Goal: Task Accomplishment & Management: Manage account settings

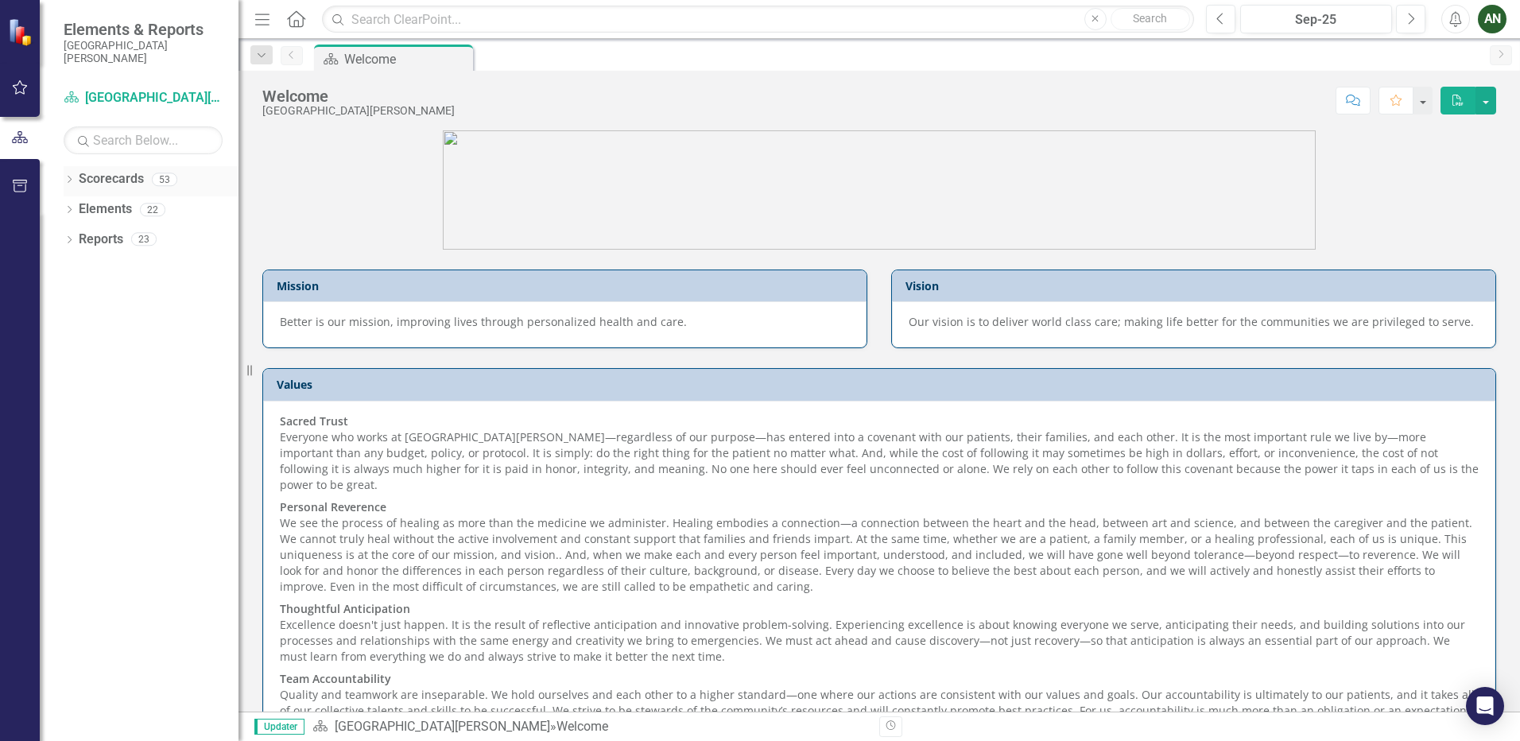
click at [69, 176] on div "Dropdown" at bounding box center [69, 182] width 11 height 14
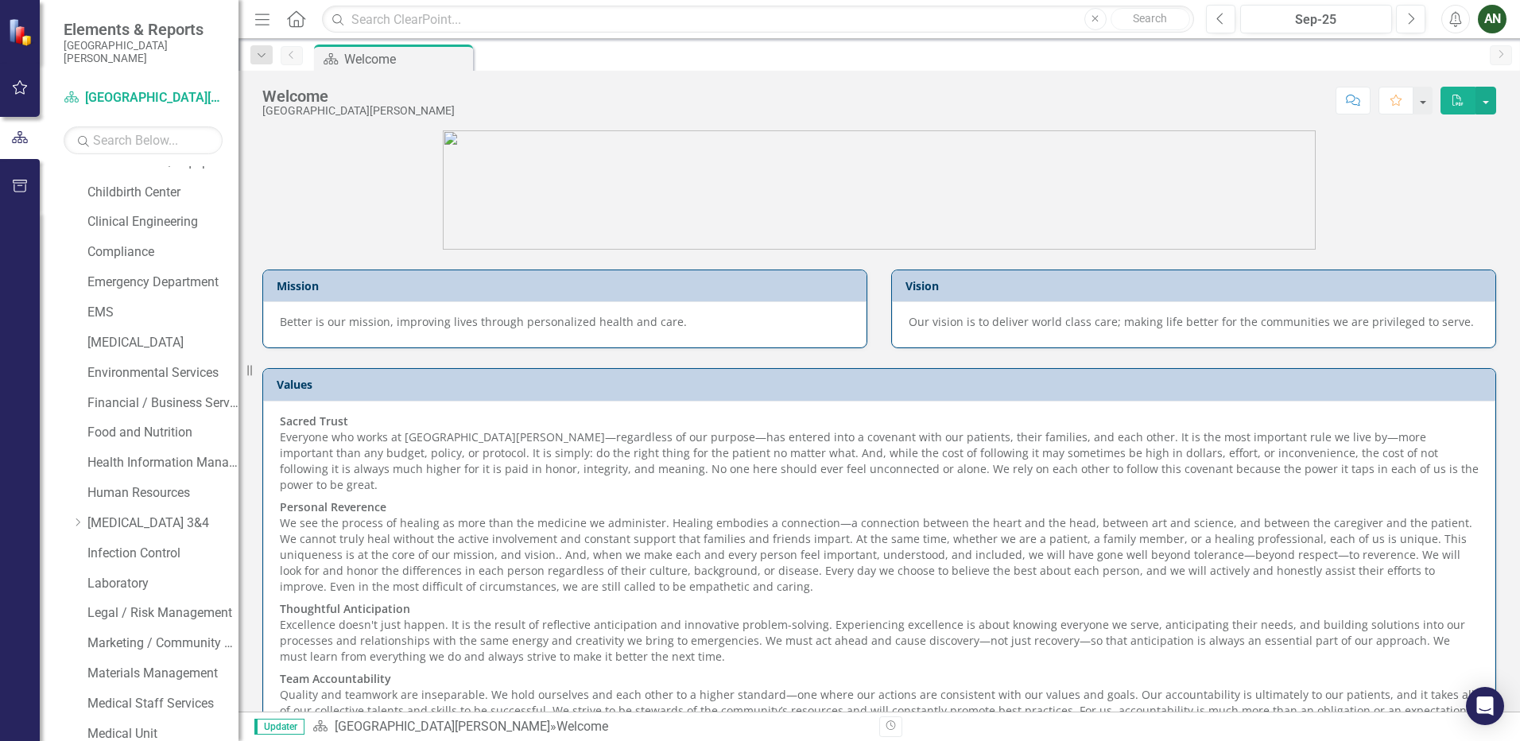
scroll to position [397, 0]
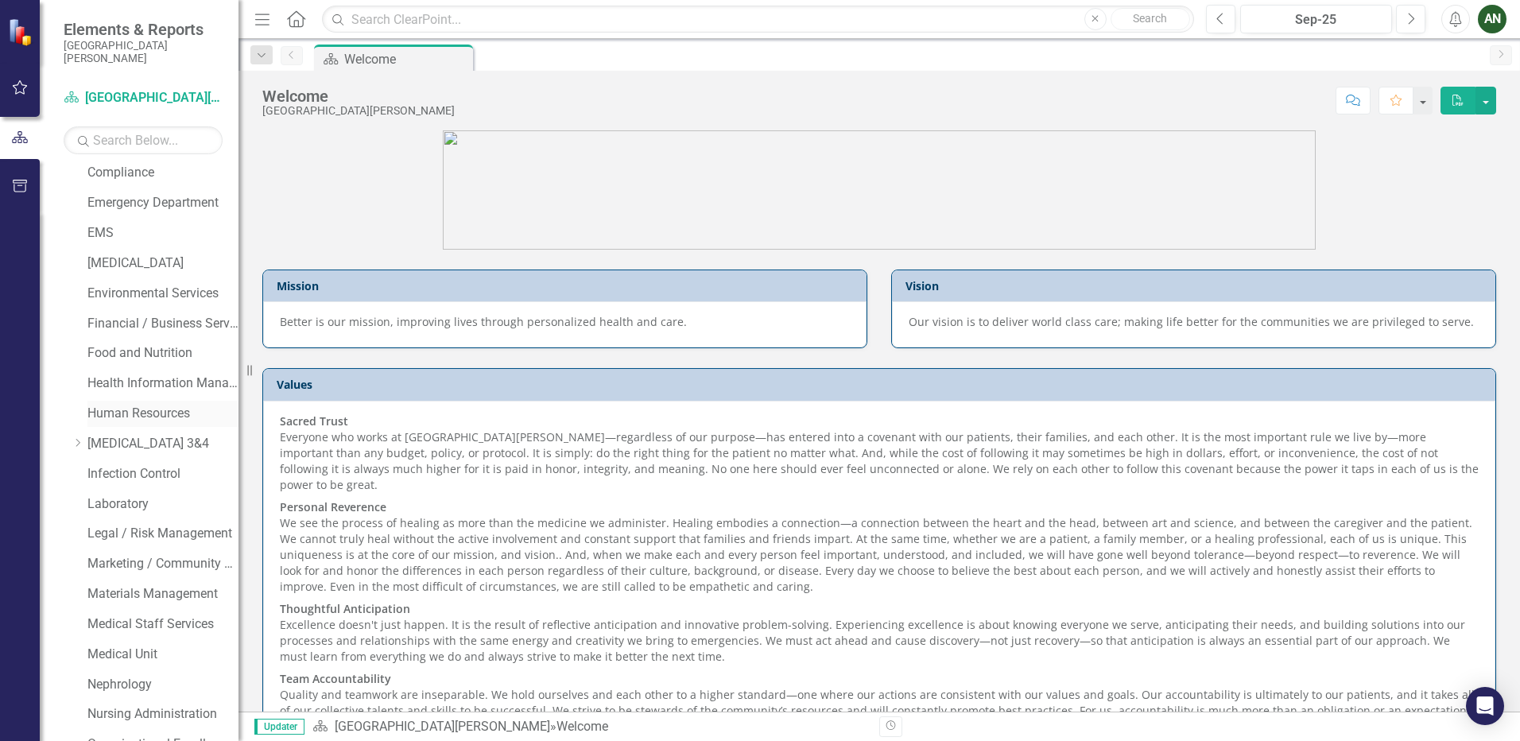
click at [96, 410] on link "Human Resources" at bounding box center [162, 414] width 151 height 18
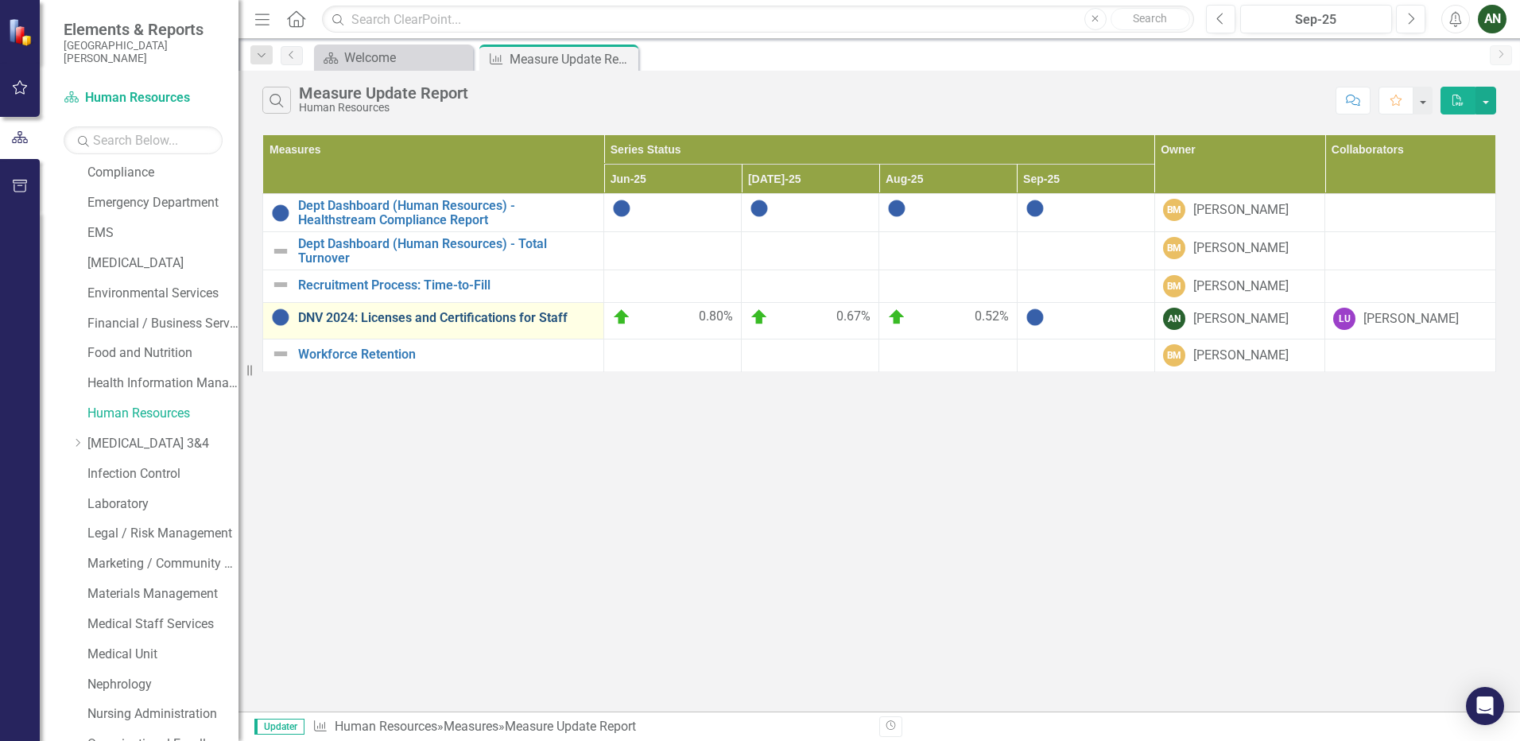
click at [414, 319] on link "DNV 2024: Licenses and Certifications for Staff" at bounding box center [446, 318] width 297 height 14
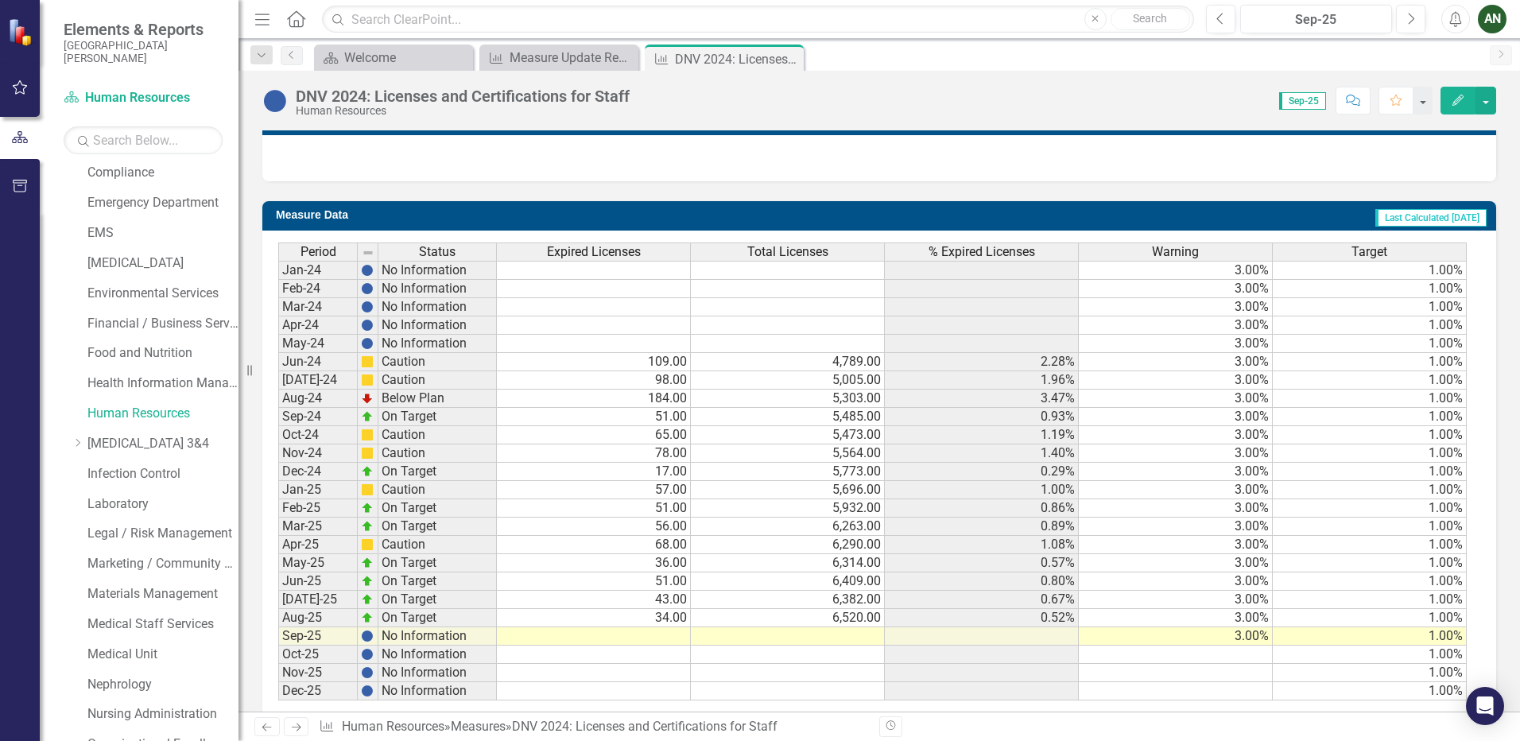
scroll to position [664, 0]
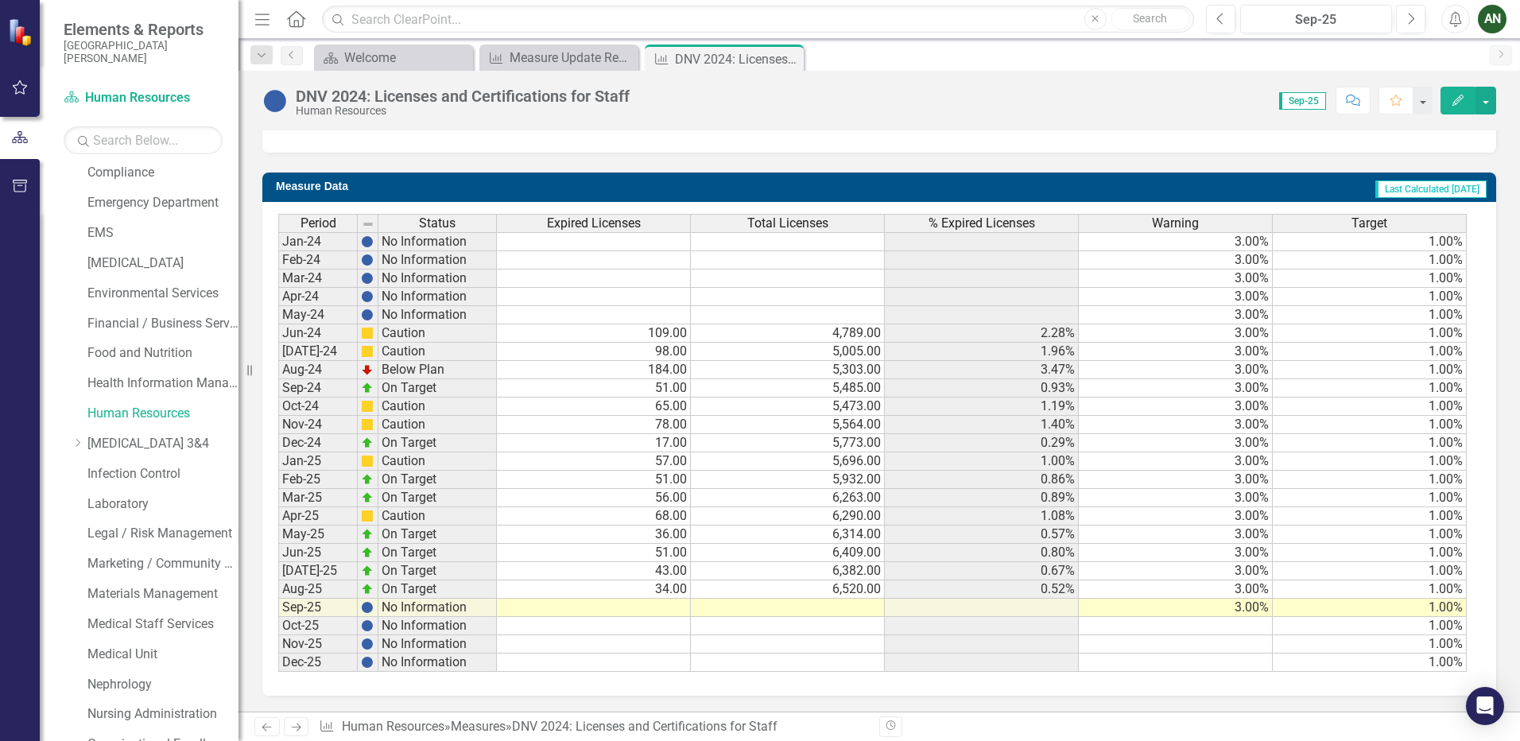
click at [656, 609] on td at bounding box center [594, 607] width 194 height 18
type textarea "45"
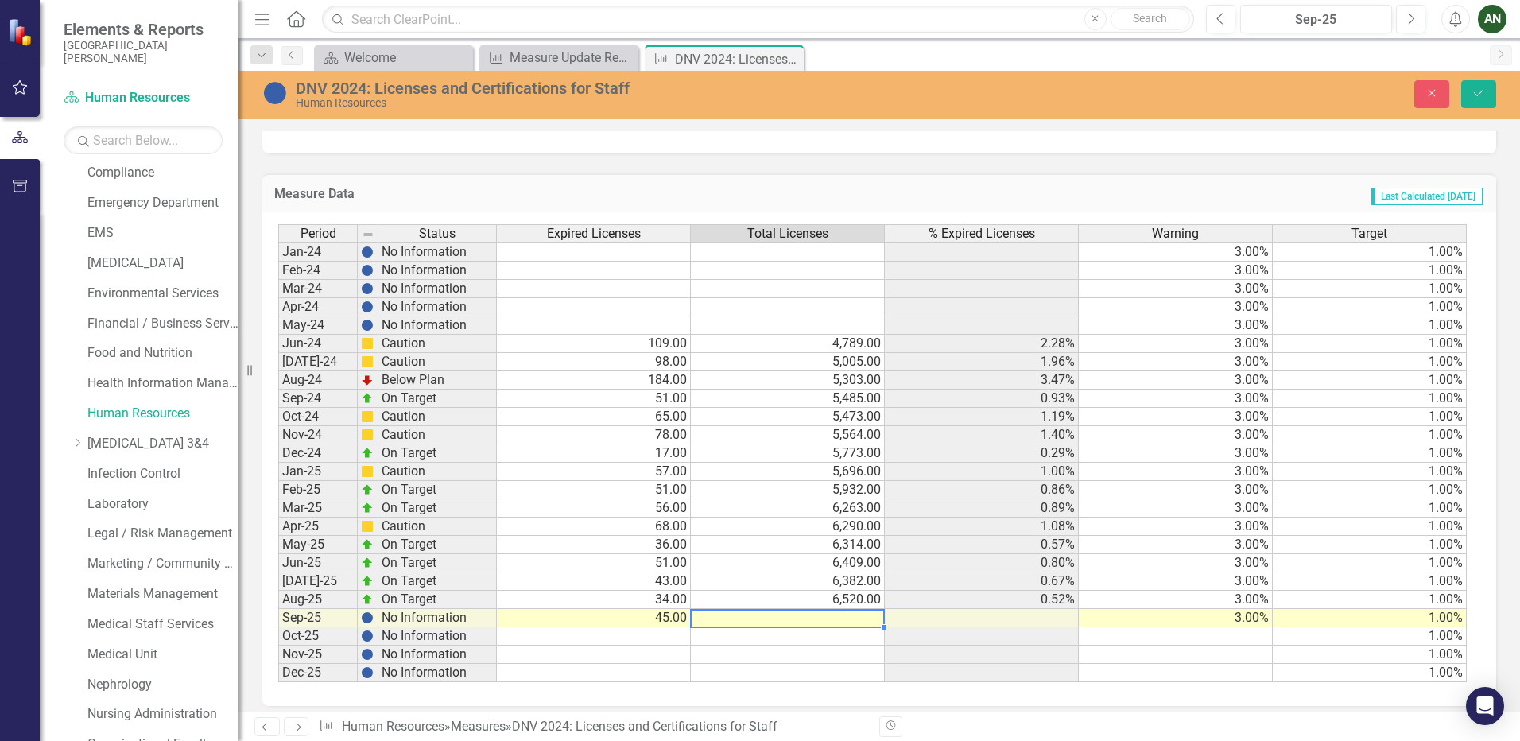
click at [850, 616] on td at bounding box center [788, 618] width 194 height 18
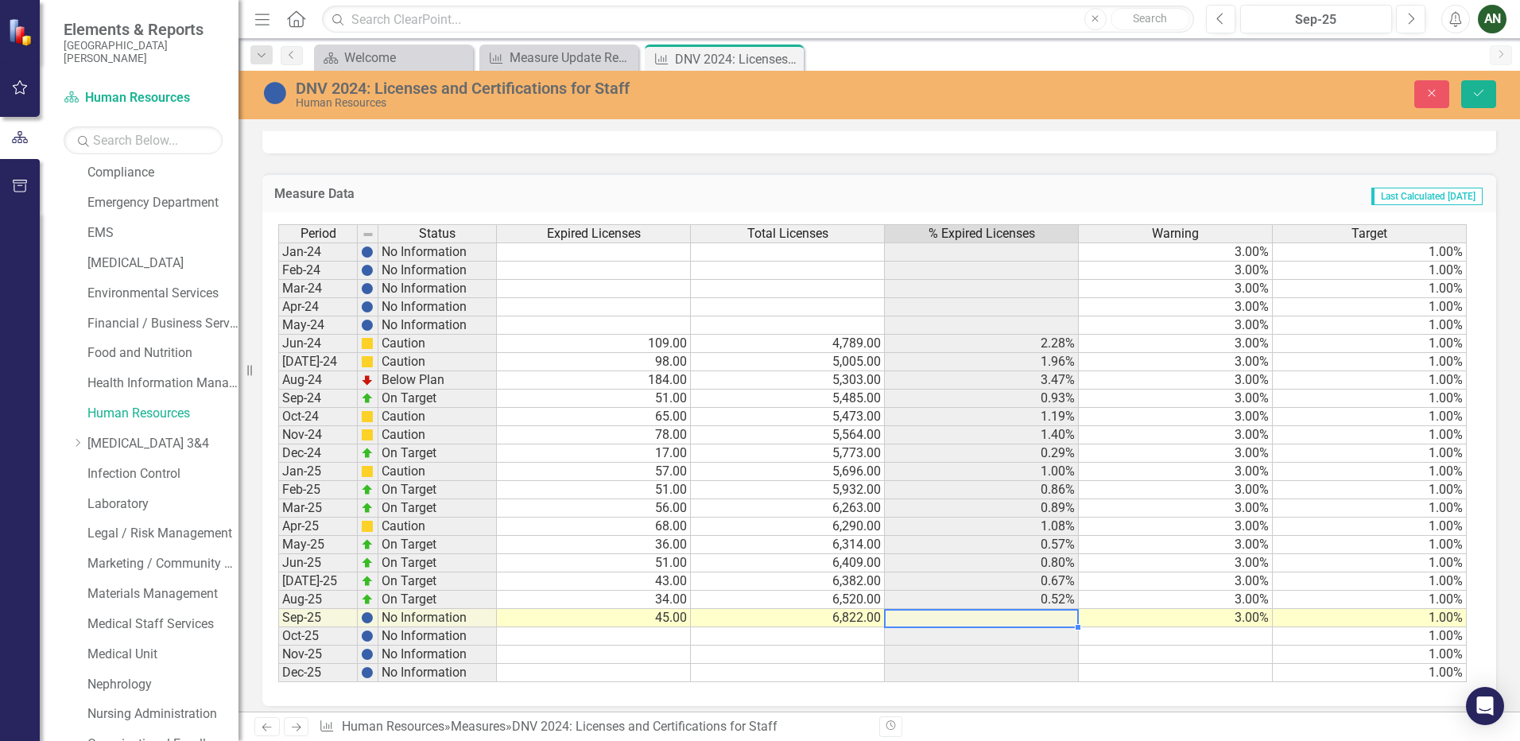
type textarea "6822"
click at [1072, 599] on td "0.52%" at bounding box center [982, 599] width 194 height 18
click at [1052, 619] on td at bounding box center [982, 618] width 194 height 18
click at [1485, 96] on button "Save" at bounding box center [1478, 94] width 35 height 28
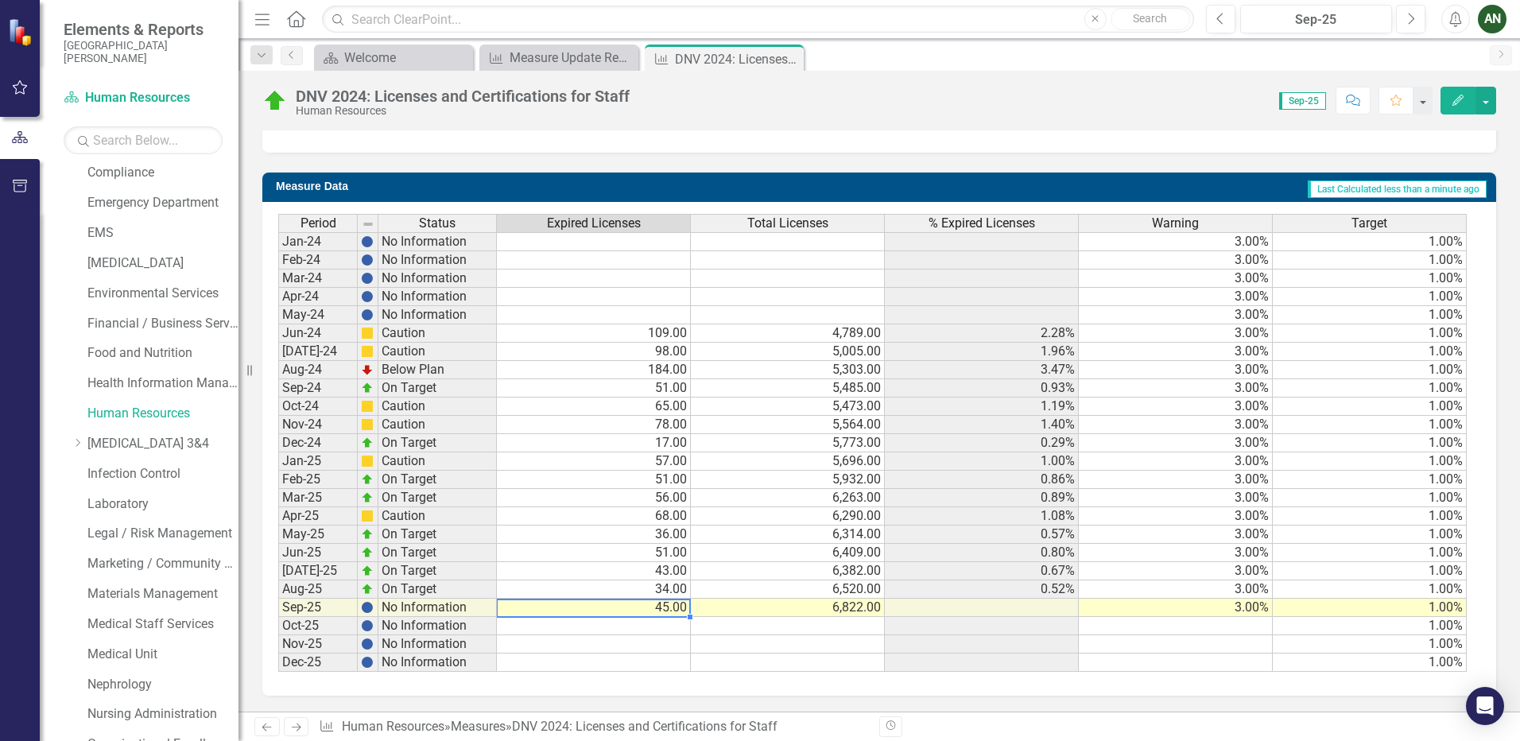
click at [672, 610] on td "45.00" at bounding box center [594, 607] width 194 height 18
click at [788, 56] on icon "Close" at bounding box center [788, 58] width 16 height 13
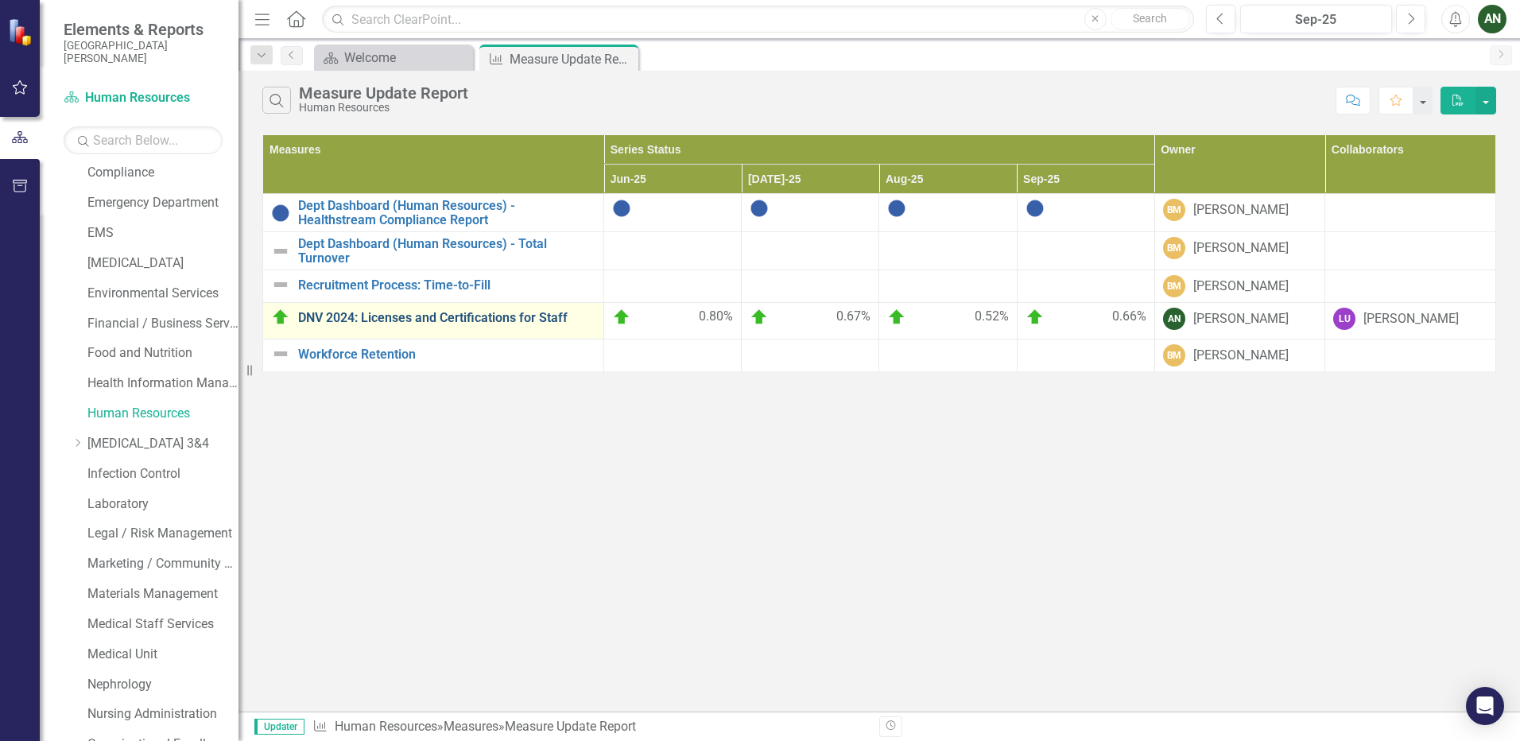
click at [370, 315] on link "DNV 2024: Licenses and Certifications for Staff" at bounding box center [446, 318] width 297 height 14
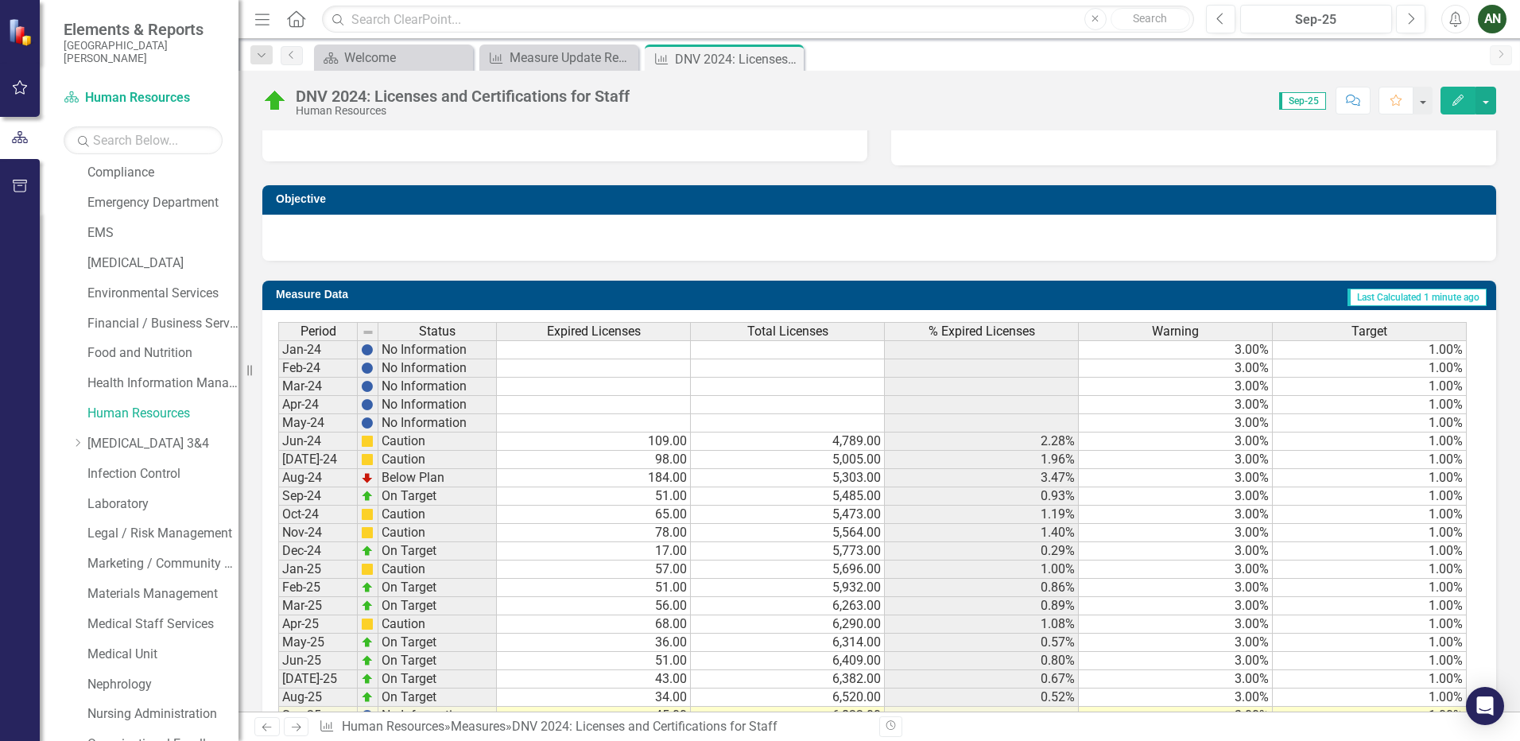
scroll to position [664, 0]
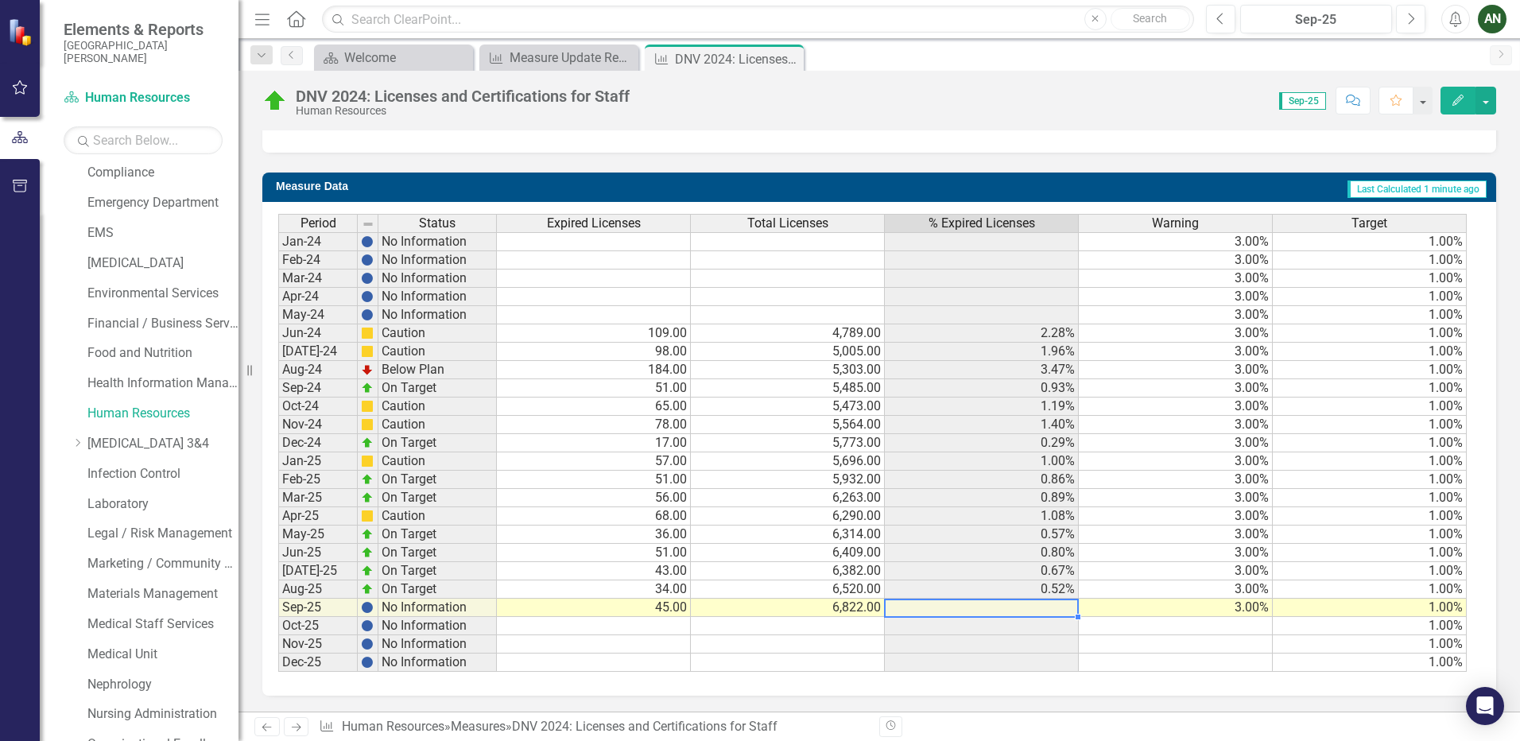
click at [1047, 607] on td at bounding box center [982, 607] width 194 height 18
click at [1484, 102] on button "button" at bounding box center [1485, 101] width 21 height 28
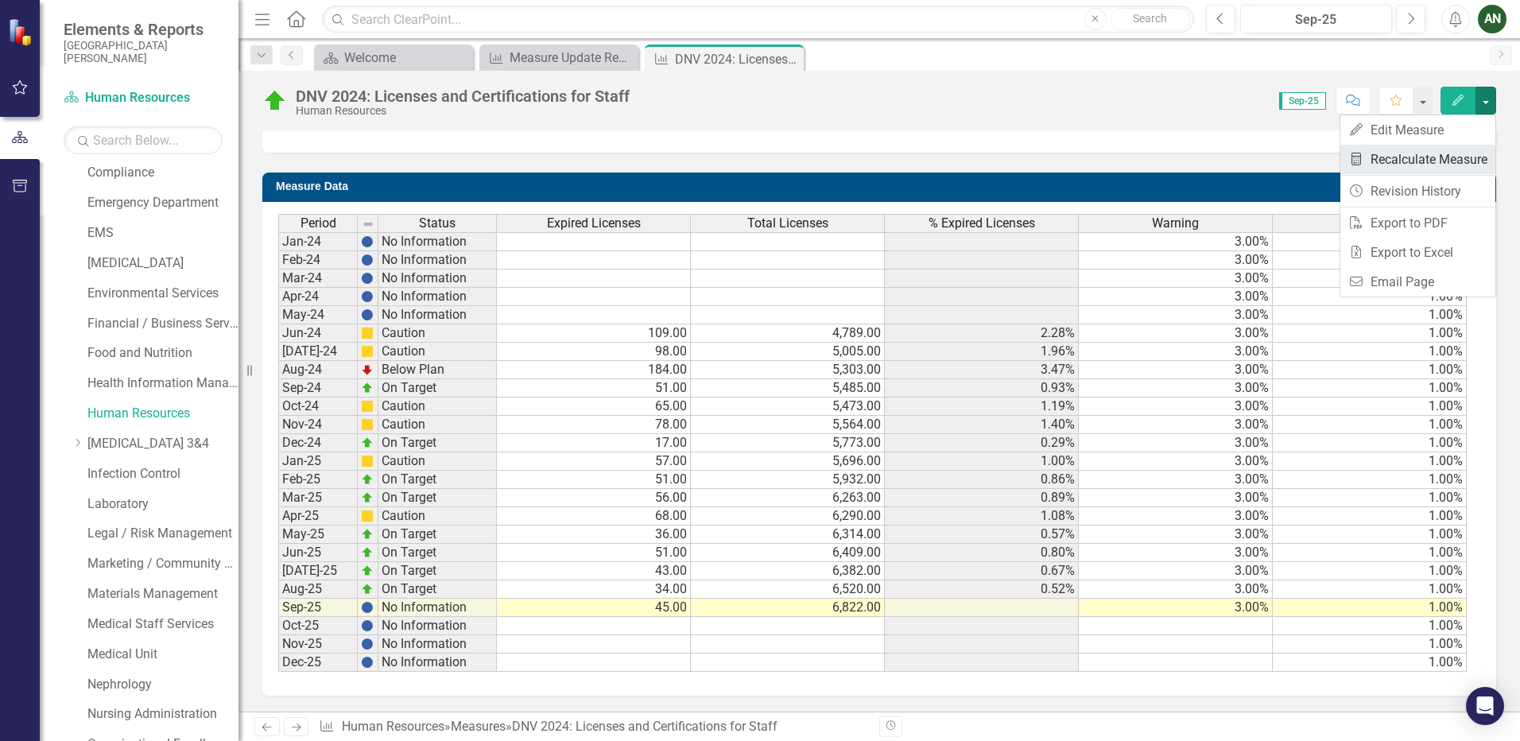
click at [1462, 155] on link "Recalculate Measure Recalculate Measure" at bounding box center [1417, 159] width 155 height 29
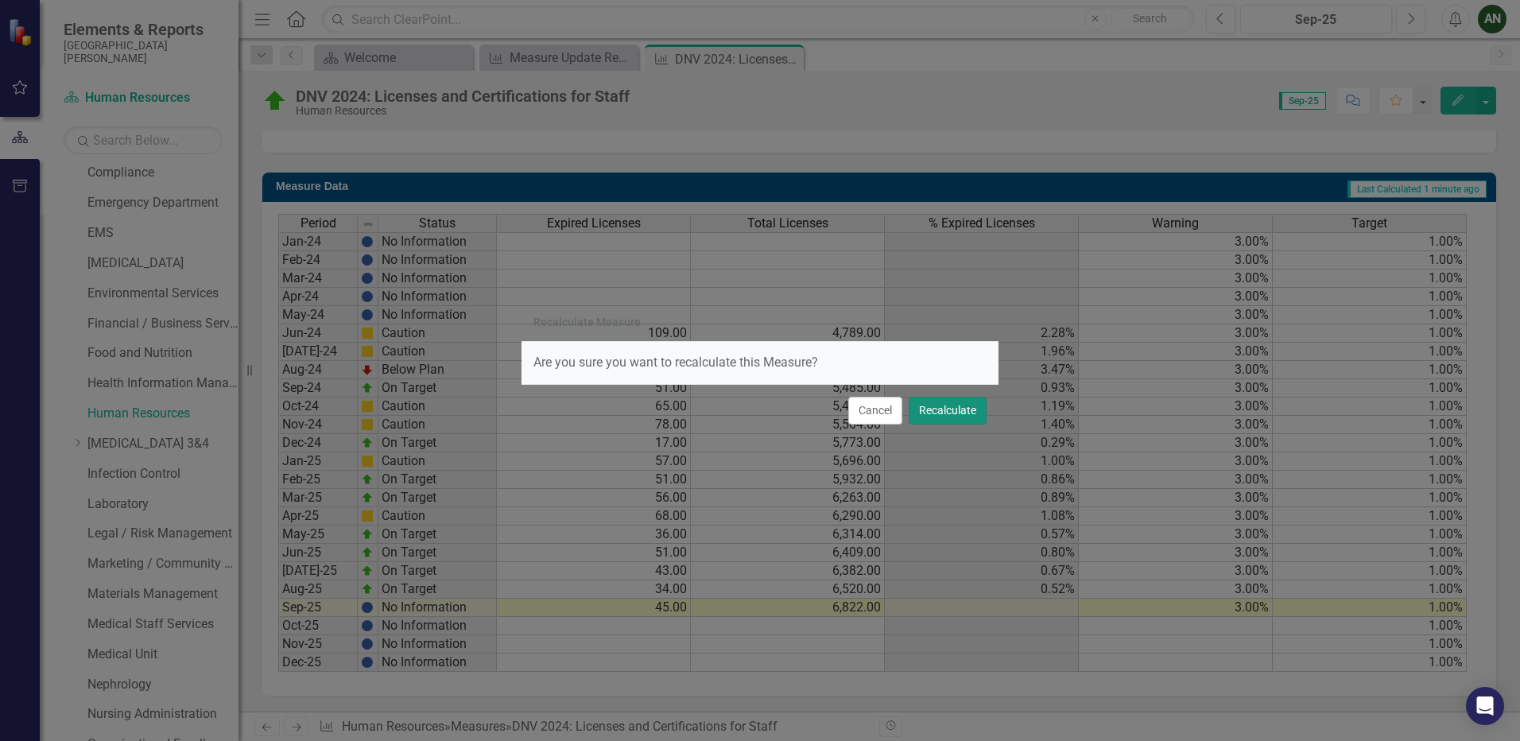
click at [941, 412] on button "Recalculate" at bounding box center [947, 411] width 78 height 28
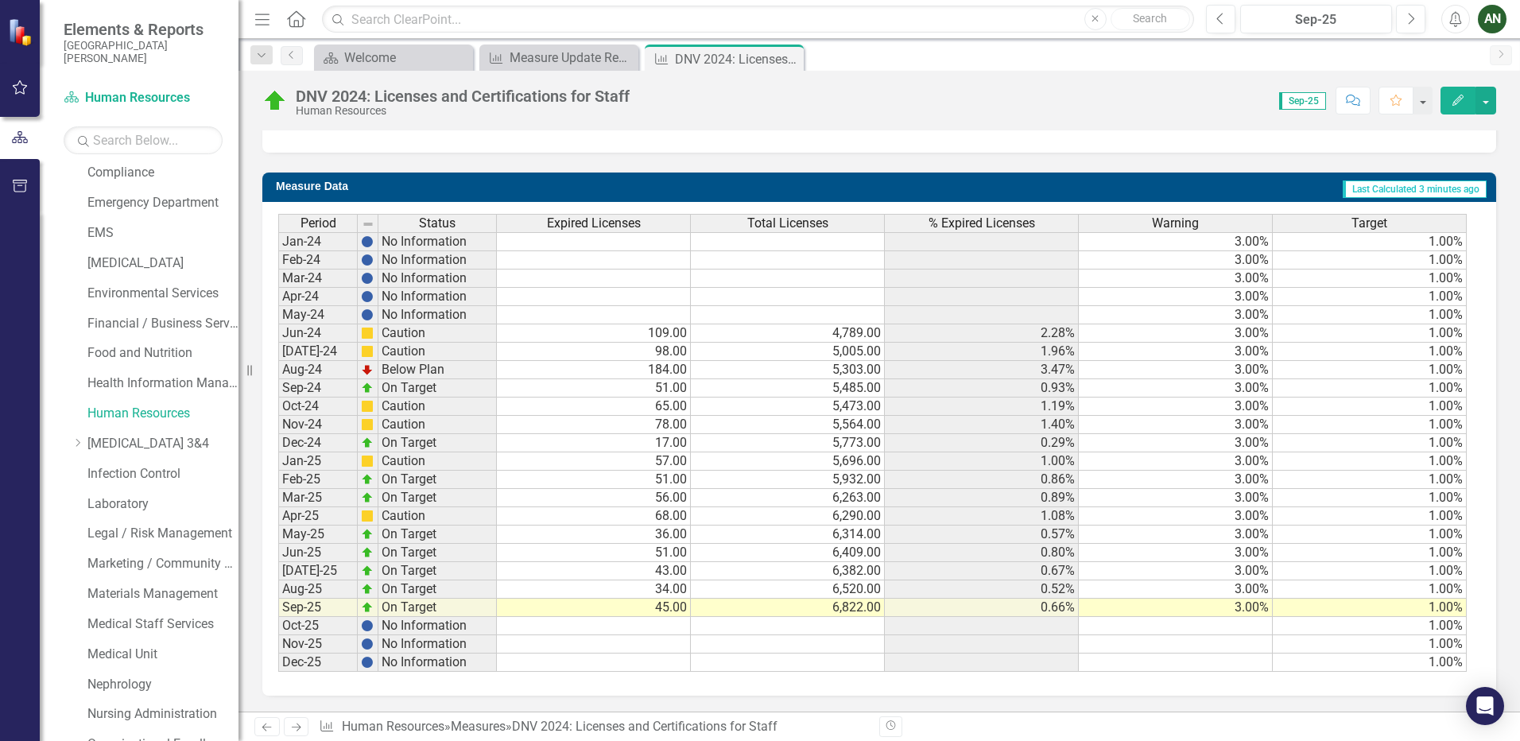
click at [0, 0] on icon at bounding box center [0, 0] width 0 height 0
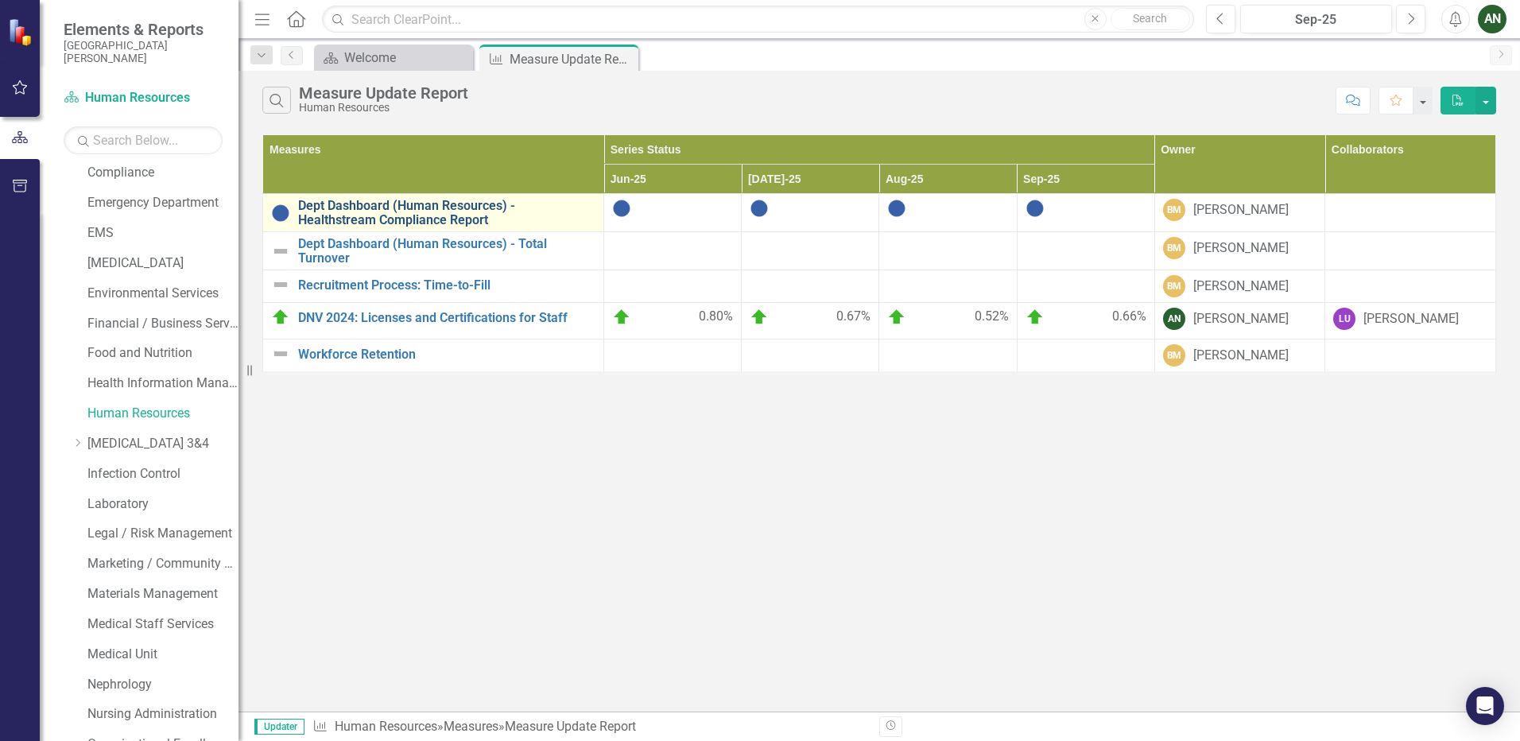
click at [347, 204] on link "Dept Dashboard (Human Resources) - Healthstream Compliance Report" at bounding box center [446, 213] width 297 height 28
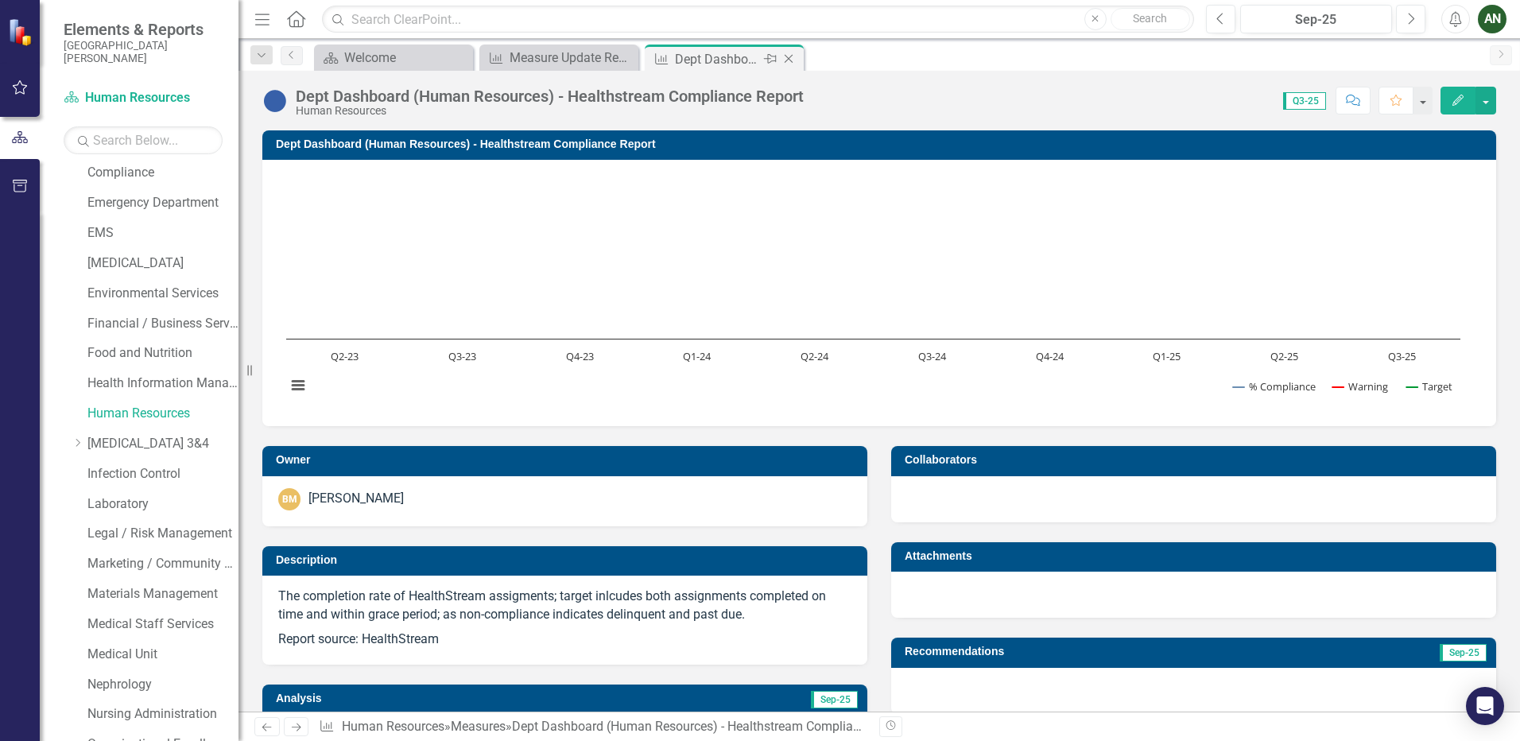
click at [788, 58] on icon at bounding box center [788, 59] width 9 height 9
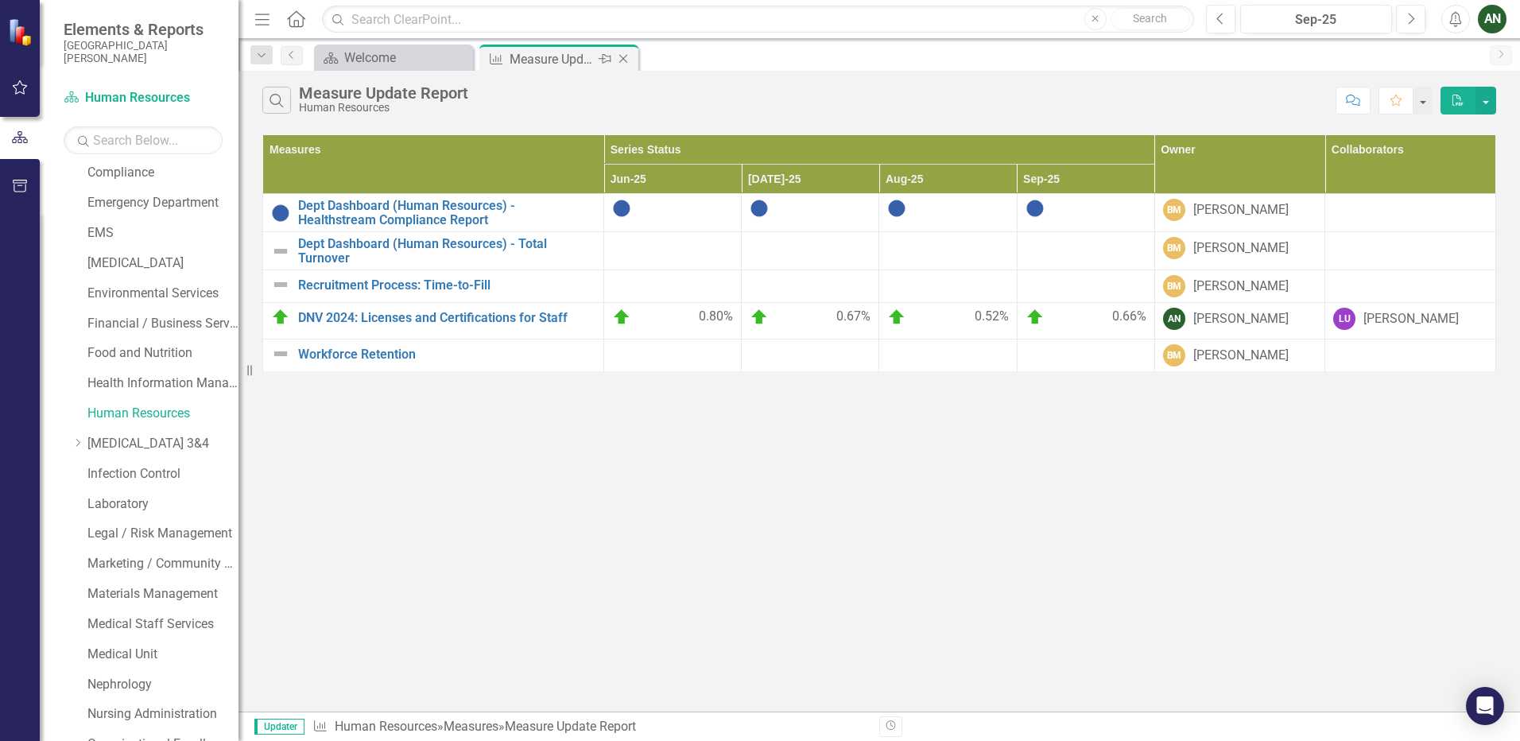
click at [618, 58] on icon "Close" at bounding box center [623, 58] width 16 height 13
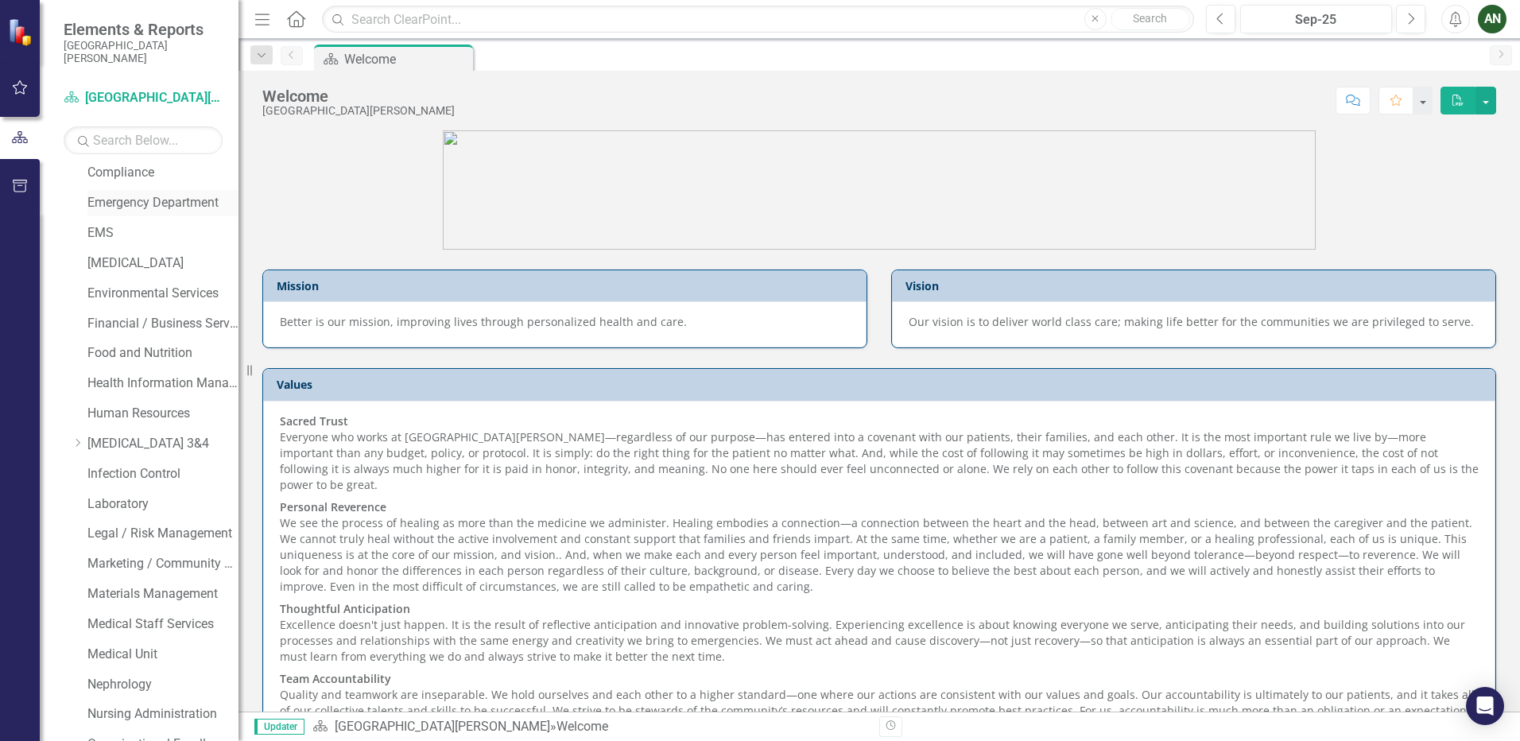
scroll to position [159, 0]
click at [1492, 17] on div "AN" at bounding box center [1491, 19] width 29 height 29
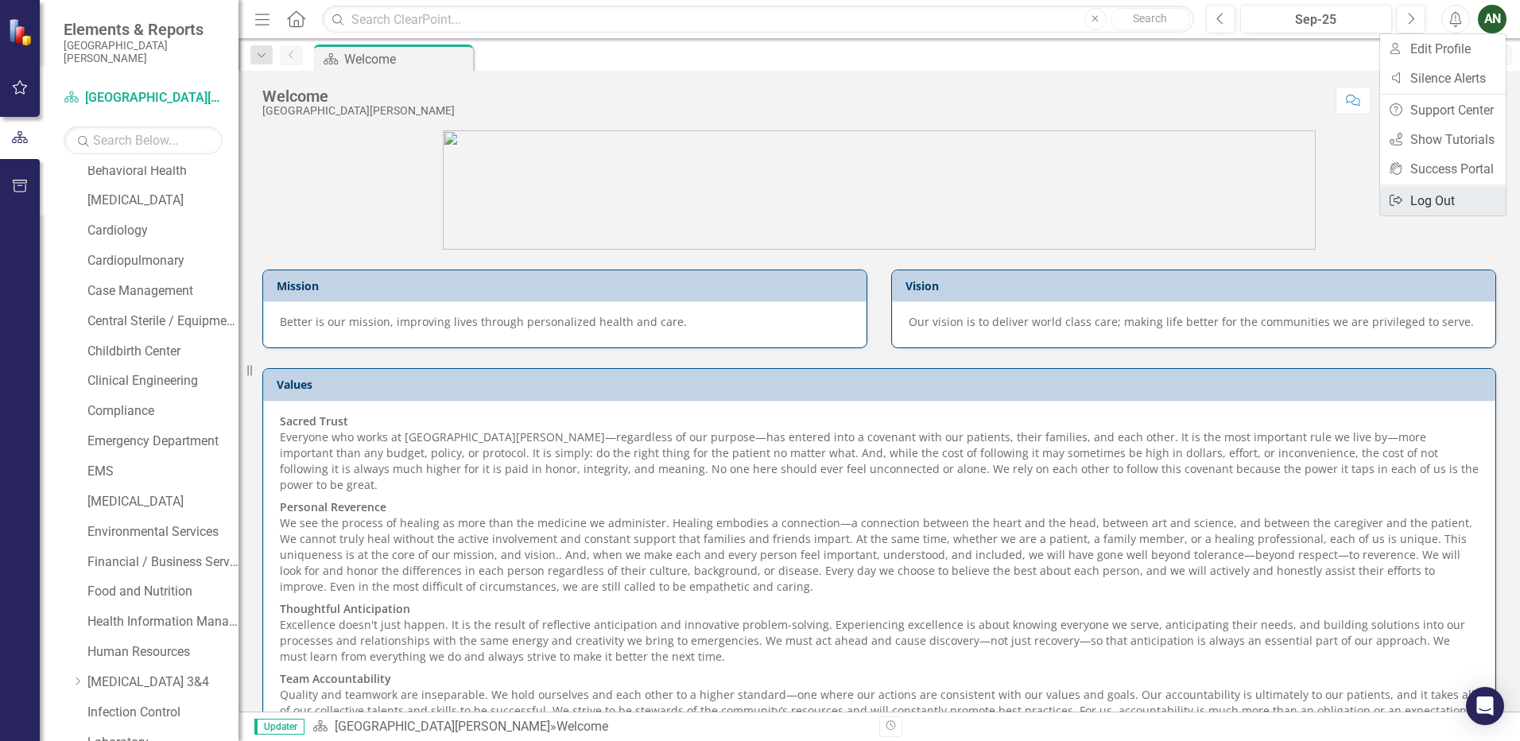
click at [1440, 197] on link "Logout Log Out" at bounding box center [1443, 200] width 126 height 29
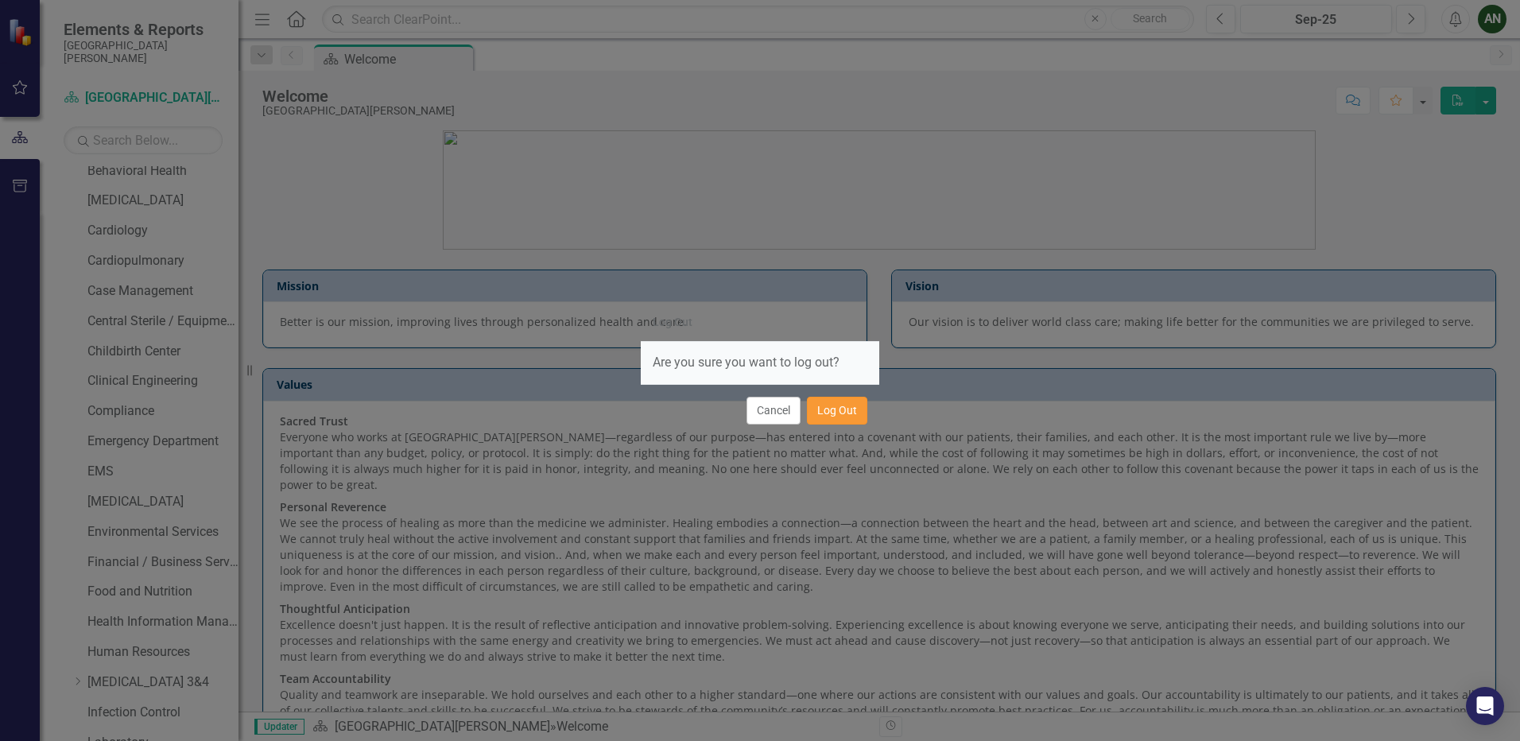
click at [833, 415] on button "Log Out" at bounding box center [837, 411] width 60 height 28
